Goal: Task Accomplishment & Management: Manage account settings

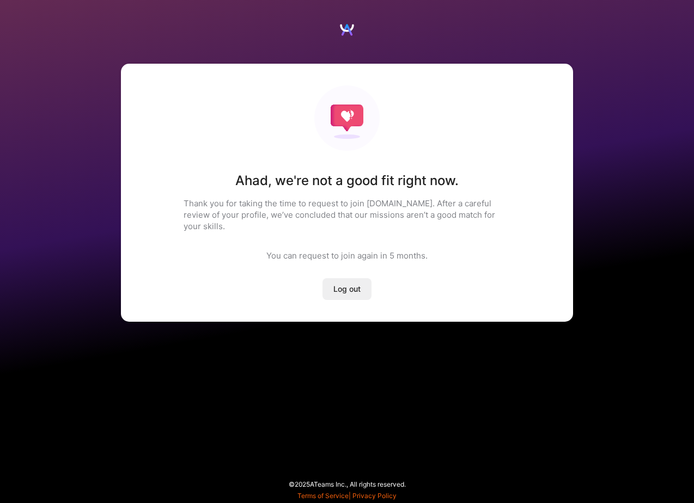
click at [373, 212] on p "Thank you for taking the time to request to join A.Team. After a careful review…" at bounding box center [347, 215] width 327 height 34
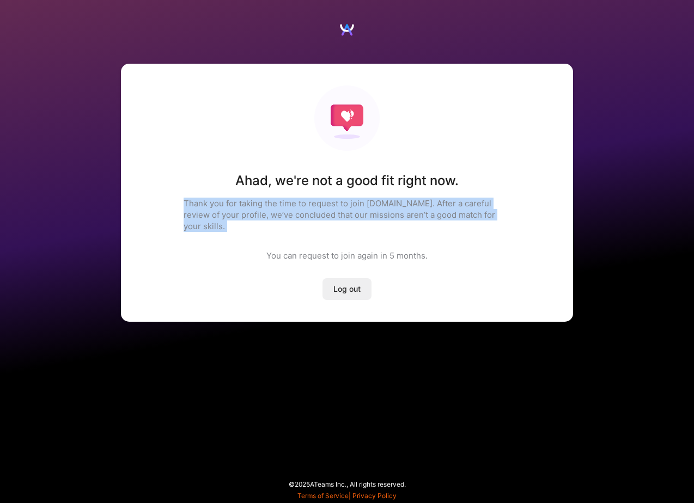
click at [373, 212] on p "Thank you for taking the time to request to join A.Team. After a careful review…" at bounding box center [347, 215] width 327 height 34
click at [370, 230] on div "Ahad , we're not a good fit right now. Thank you for taking the time to request…" at bounding box center [347, 193] width 452 height 258
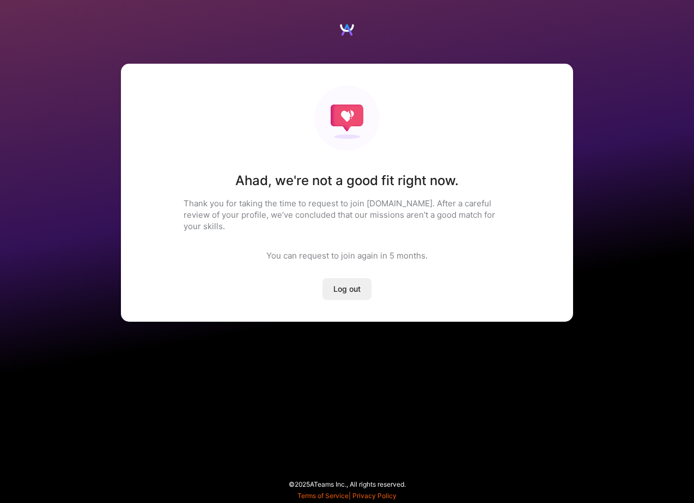
click at [370, 236] on div "Ahad , we're not a good fit right now. Thank you for taking the time to request…" at bounding box center [347, 193] width 452 height 258
click at [369, 254] on div "Ahad , we're not a good fit right now. Thank you for taking the time to request…" at bounding box center [347, 193] width 452 height 258
click at [360, 284] on button "Log out" at bounding box center [347, 289] width 49 height 22
click at [355, 284] on span "Log out" at bounding box center [346, 289] width 27 height 11
